Goal: Information Seeking & Learning: Find specific fact

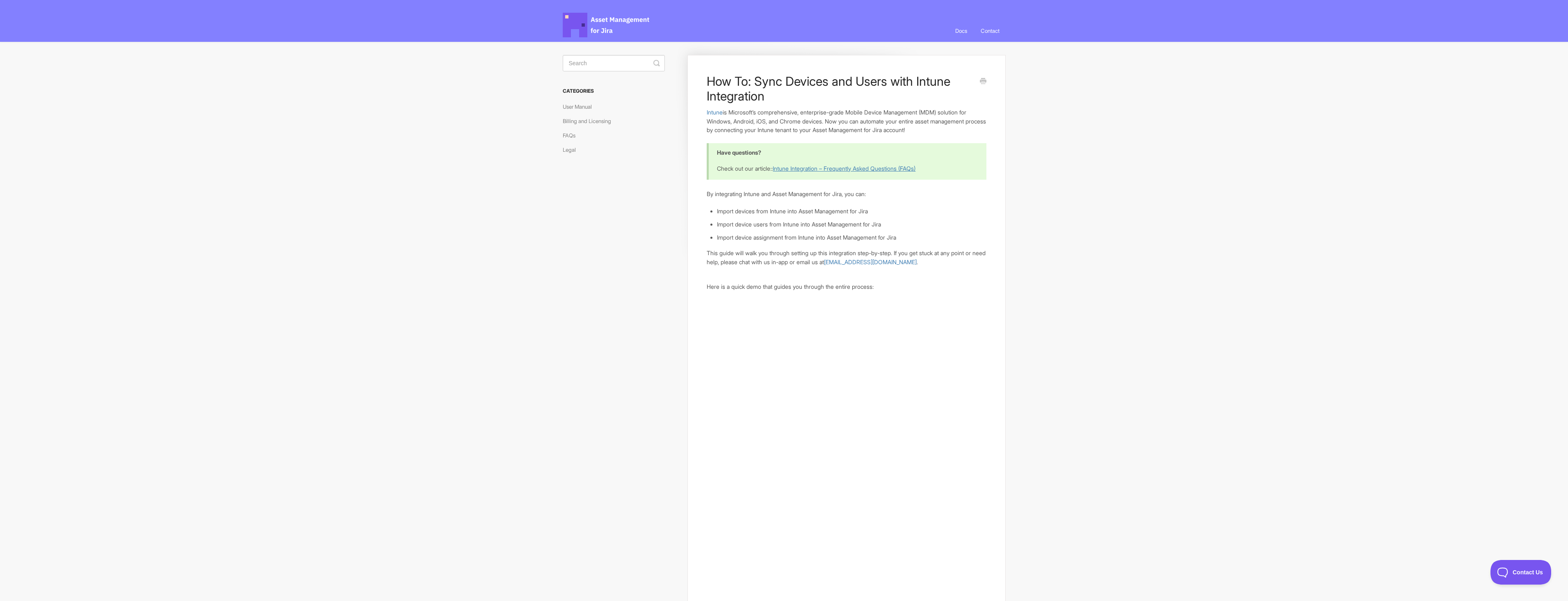
click at [813, 169] on link "Intune Integration – Frequently Asked Questions (FAQs)" at bounding box center [844, 168] width 142 height 7
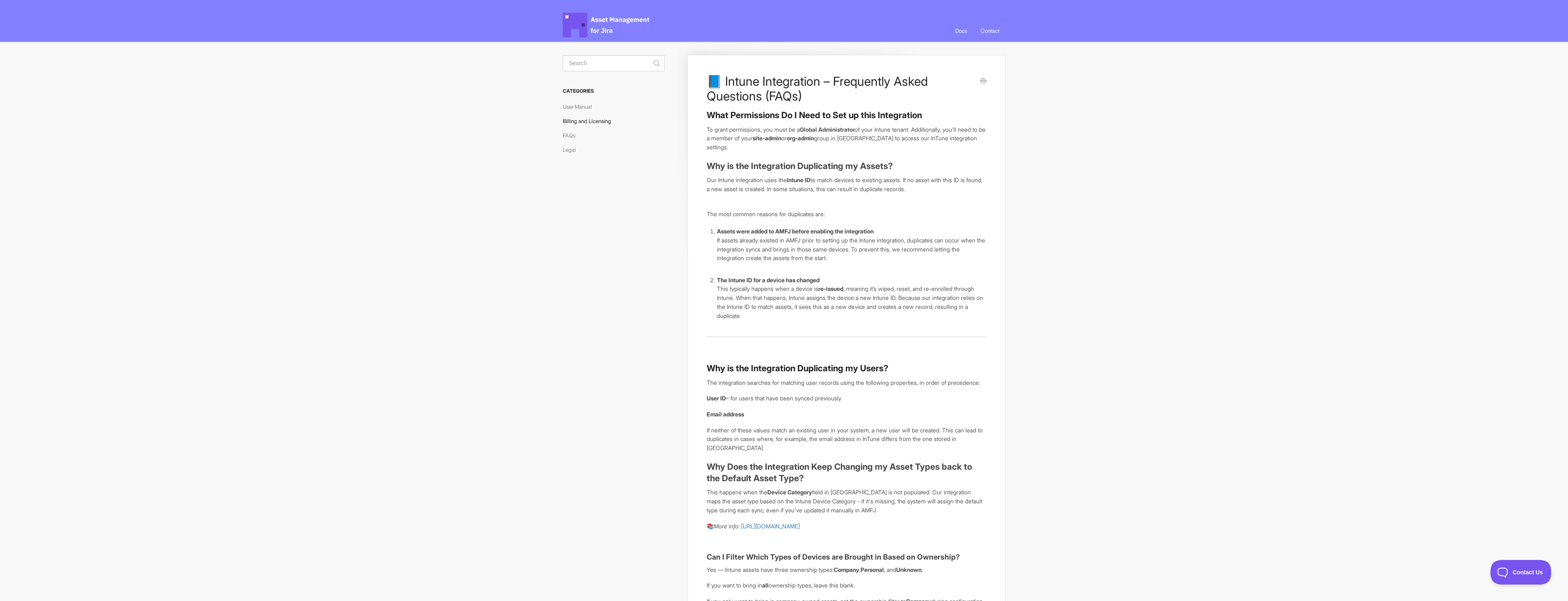
click at [581, 124] on link "Billing and Licensing" at bounding box center [589, 120] width 54 height 13
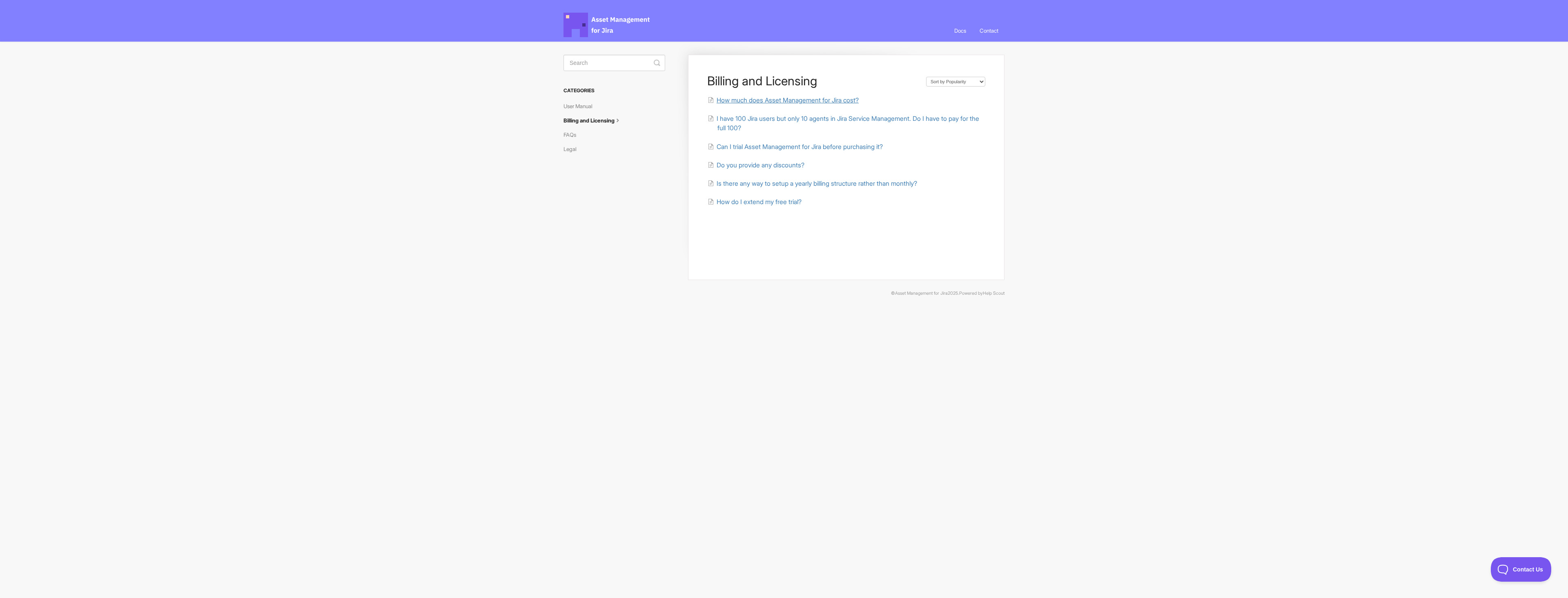
click at [744, 102] on span "How much does Asset Management for Jira cost?" at bounding box center [787, 100] width 142 height 8
